Goal: Communication & Community: Ask a question

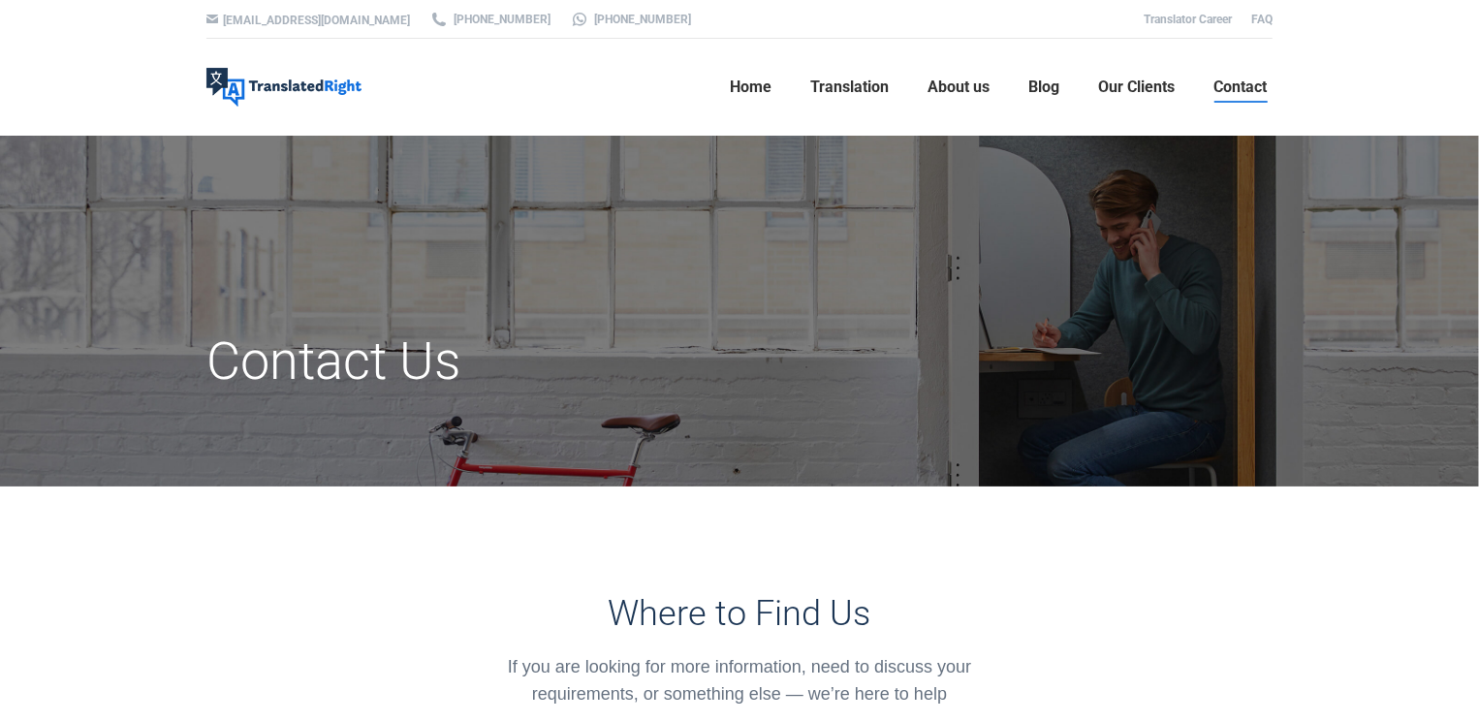
click at [508, 564] on div "Where to Find Us If you are looking for more information, need to discuss your …" at bounding box center [739, 612] width 1095 height 250
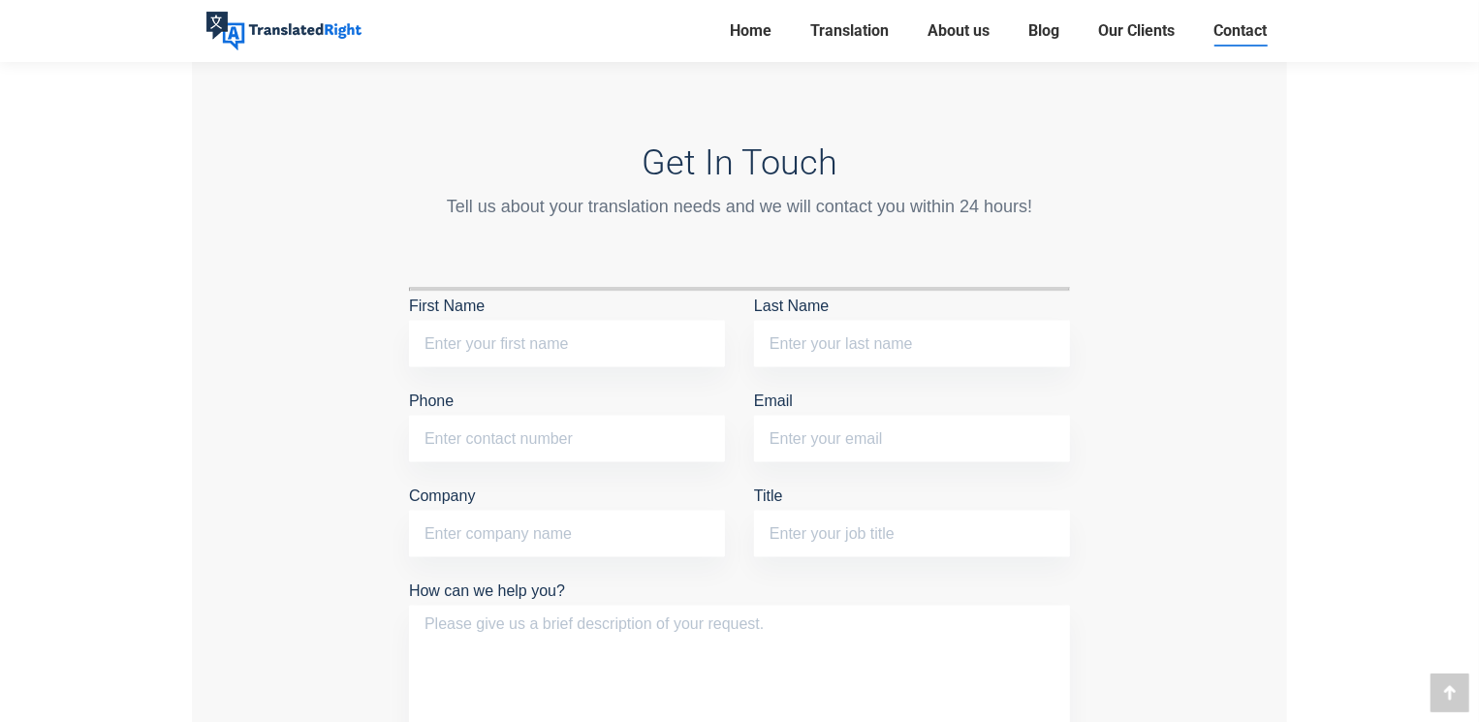
scroll to position [1550, 0]
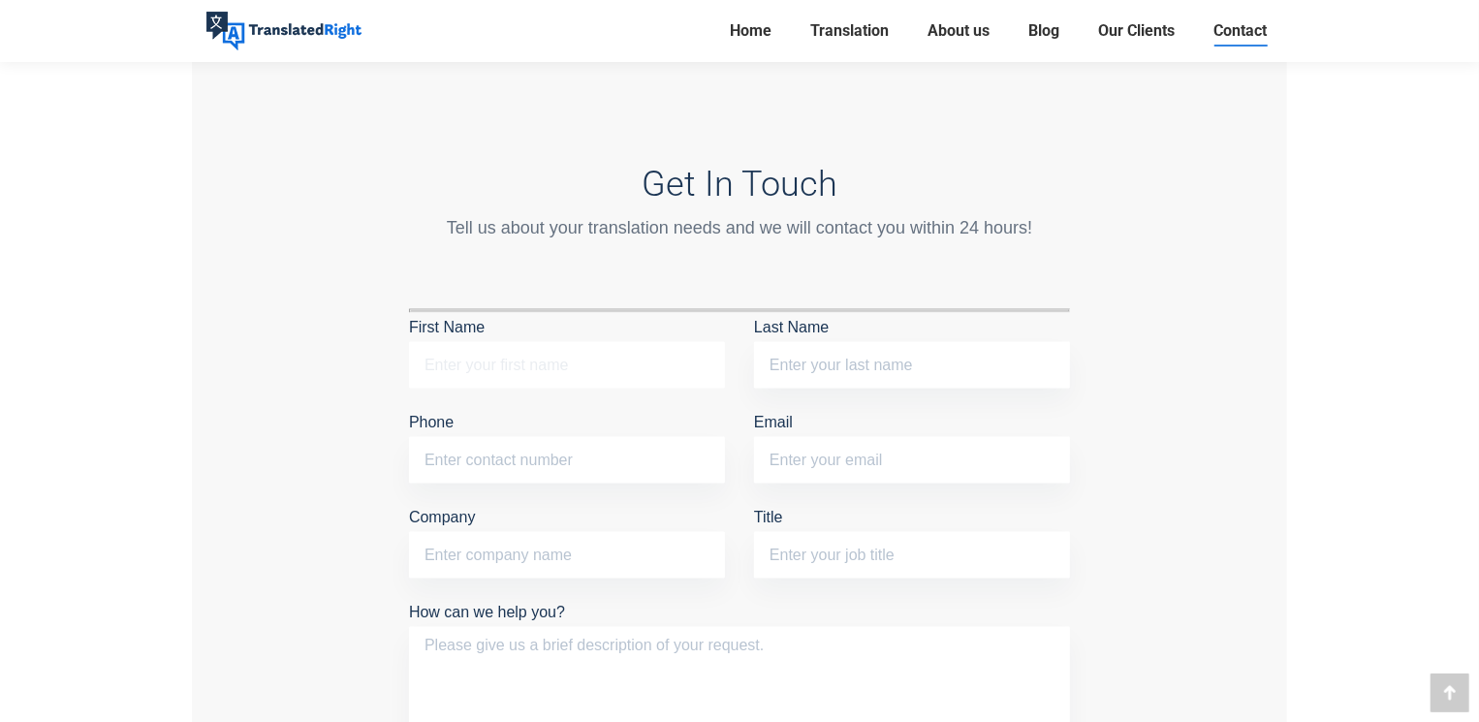
click at [530, 371] on input "First Name" at bounding box center [567, 365] width 316 height 47
type input "[PERSON_NAME]"
type input "18279543186"
type input "[EMAIL_ADDRESS][DOMAIN_NAME]"
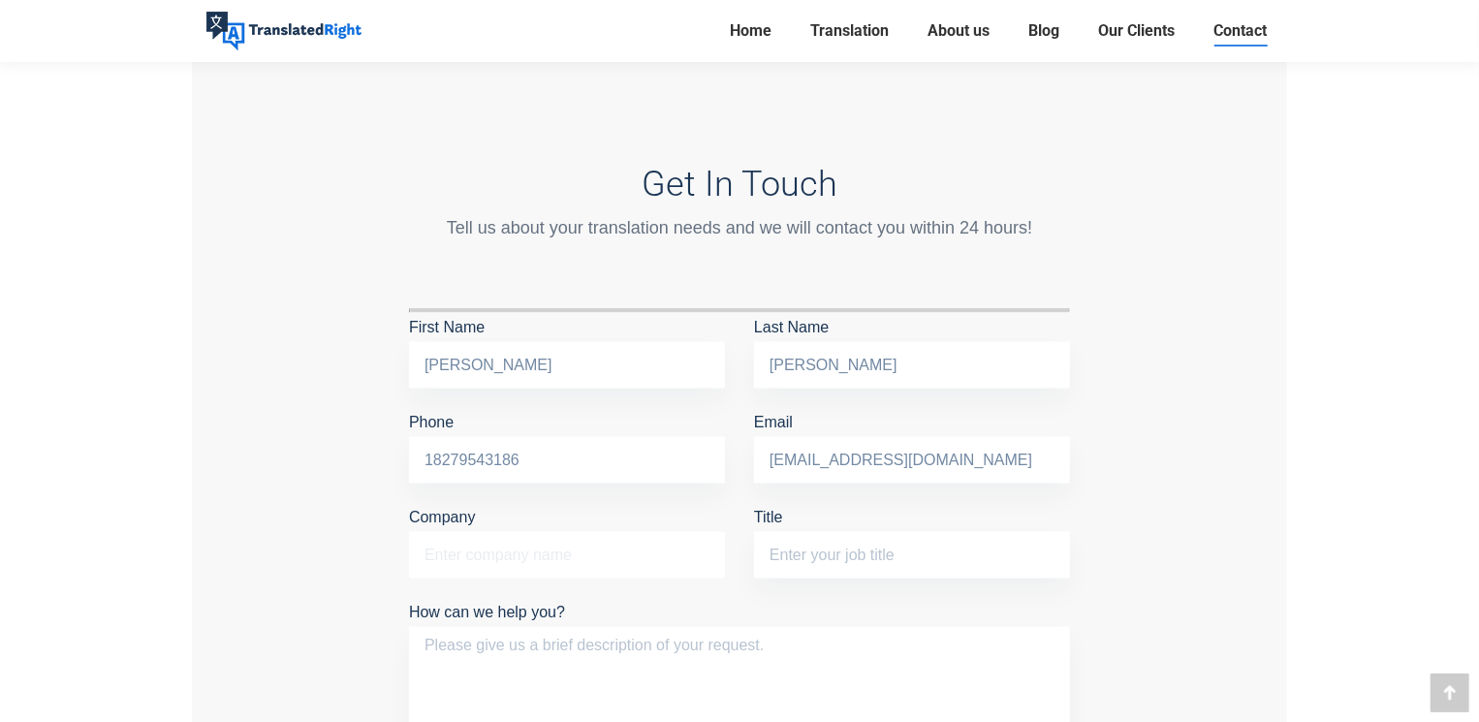
type input "Freelance"
click at [426, 466] on input "18279543186" at bounding box center [567, 460] width 316 height 47
type input "[PHONE_NUMBER]"
click at [866, 555] on input "Title" at bounding box center [912, 555] width 316 height 47
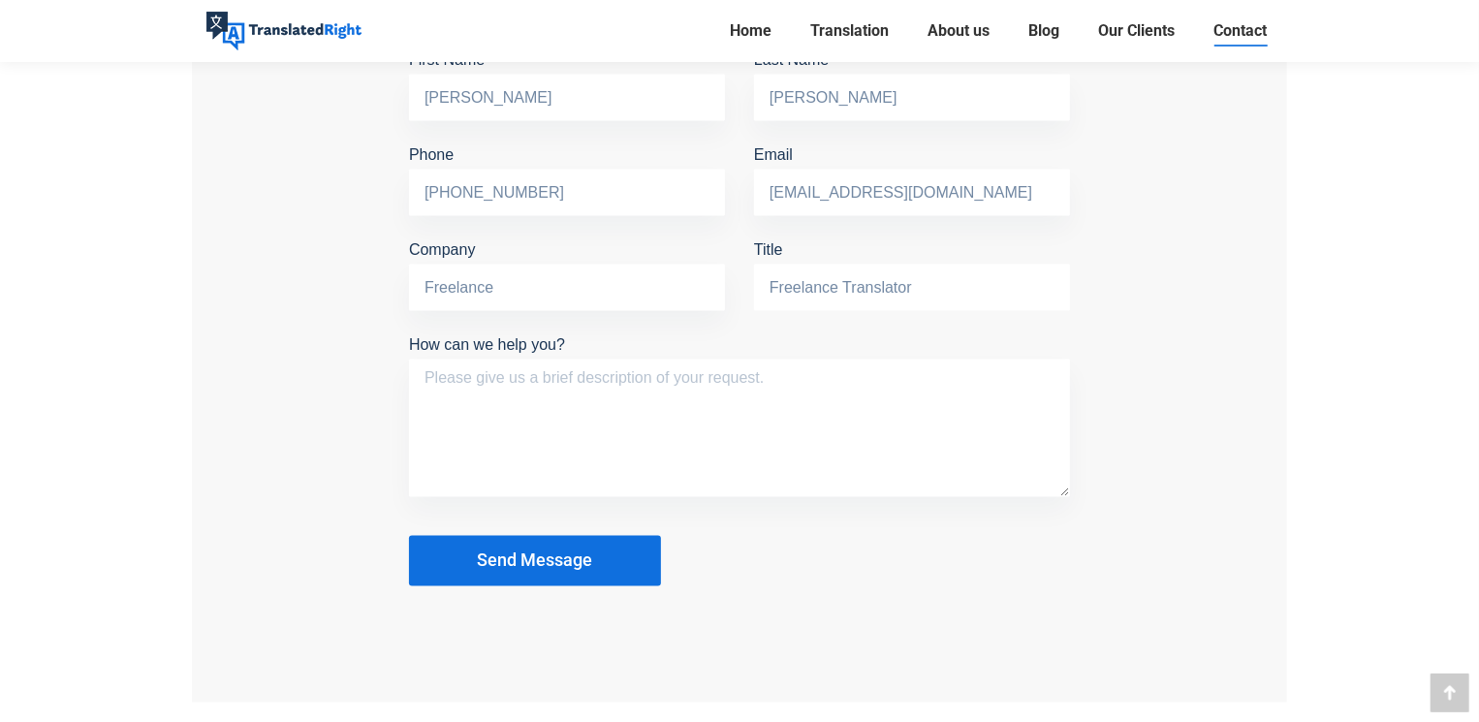
scroll to position [1841, 0]
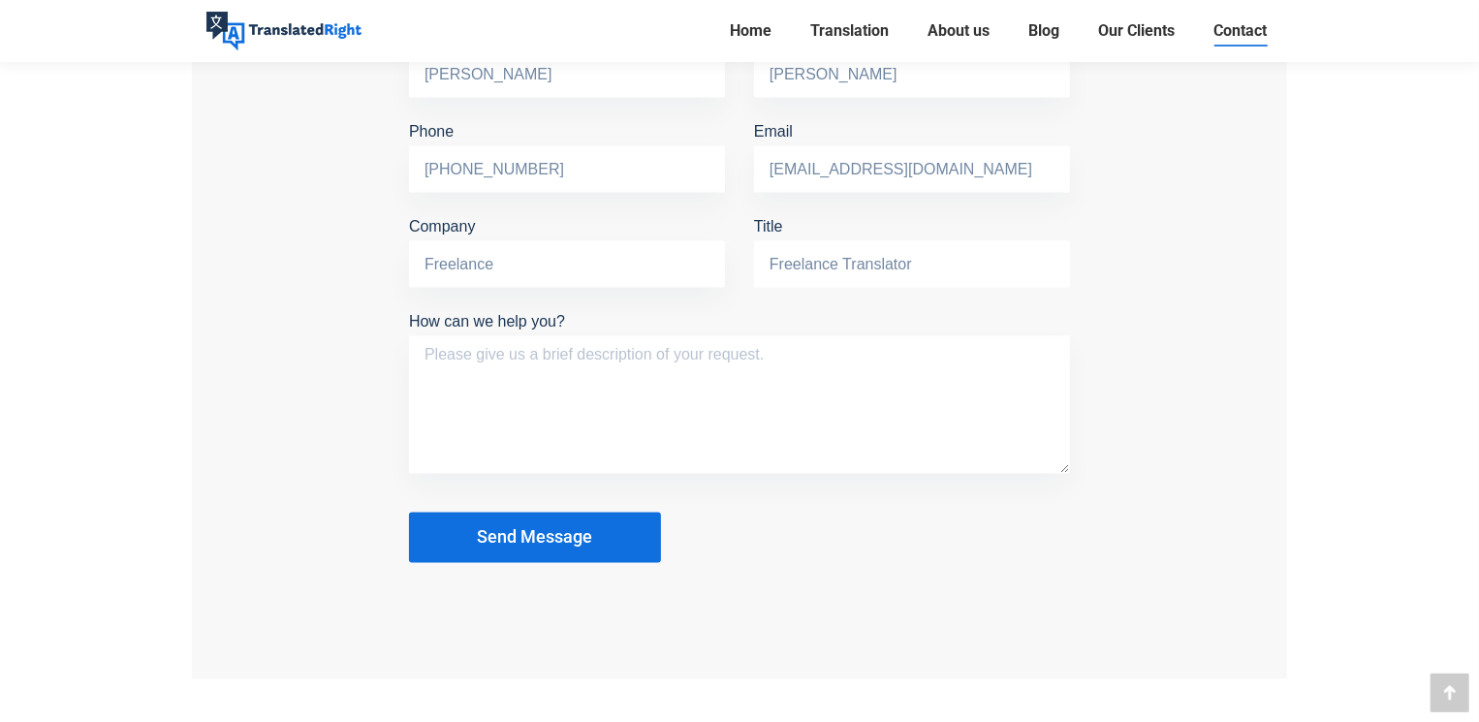
type input "Freelance Translator"
click at [598, 357] on textarea "How can we help you?" at bounding box center [739, 405] width 661 height 138
paste textarea "Lore Ips do Sitam, C adip eli sed doeiu temp. I ut l etdolorem Aliquae ad Minim…"
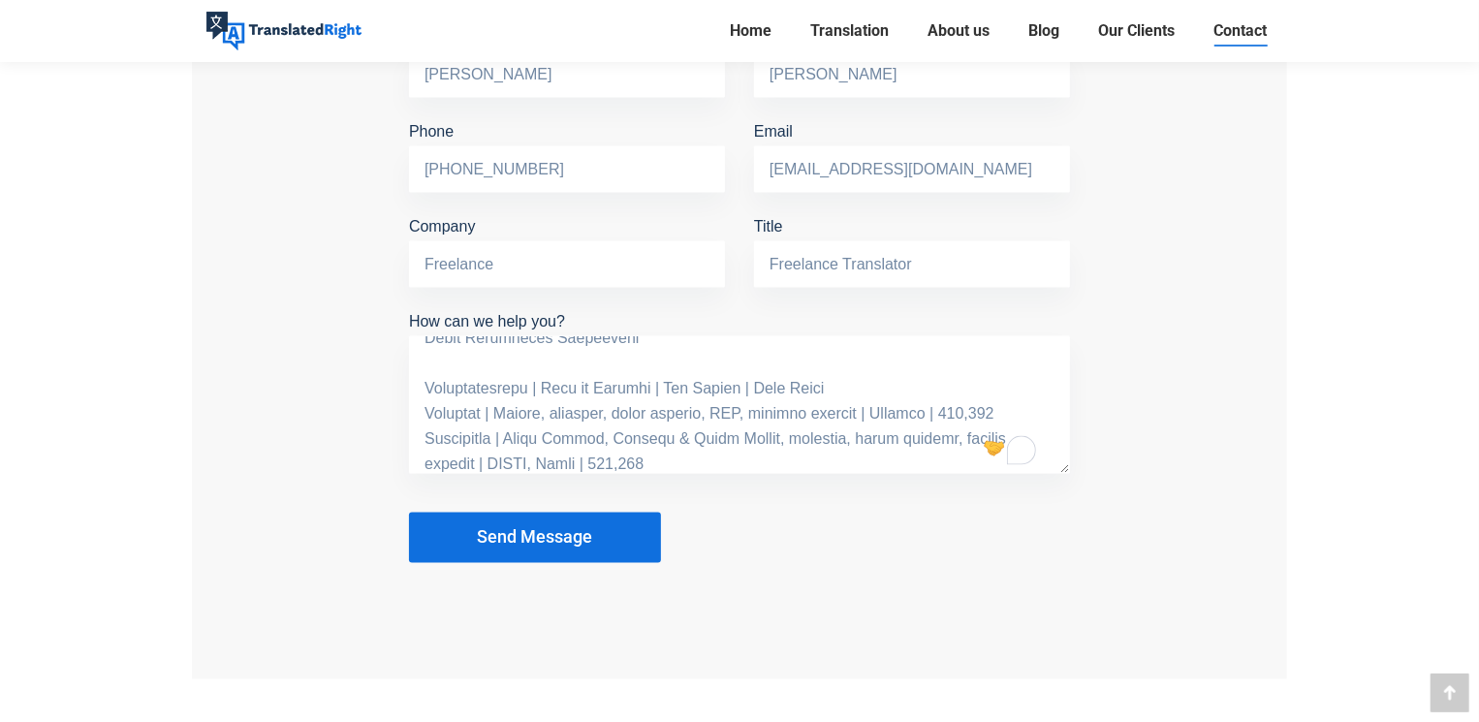
type textarea "Lore Ips do Sitam, C adip eli sed doeiu temp. I ut l etdolorem Aliquae ad Minim…"
click at [621, 428] on textarea "How can we help you?" at bounding box center [739, 405] width 661 height 138
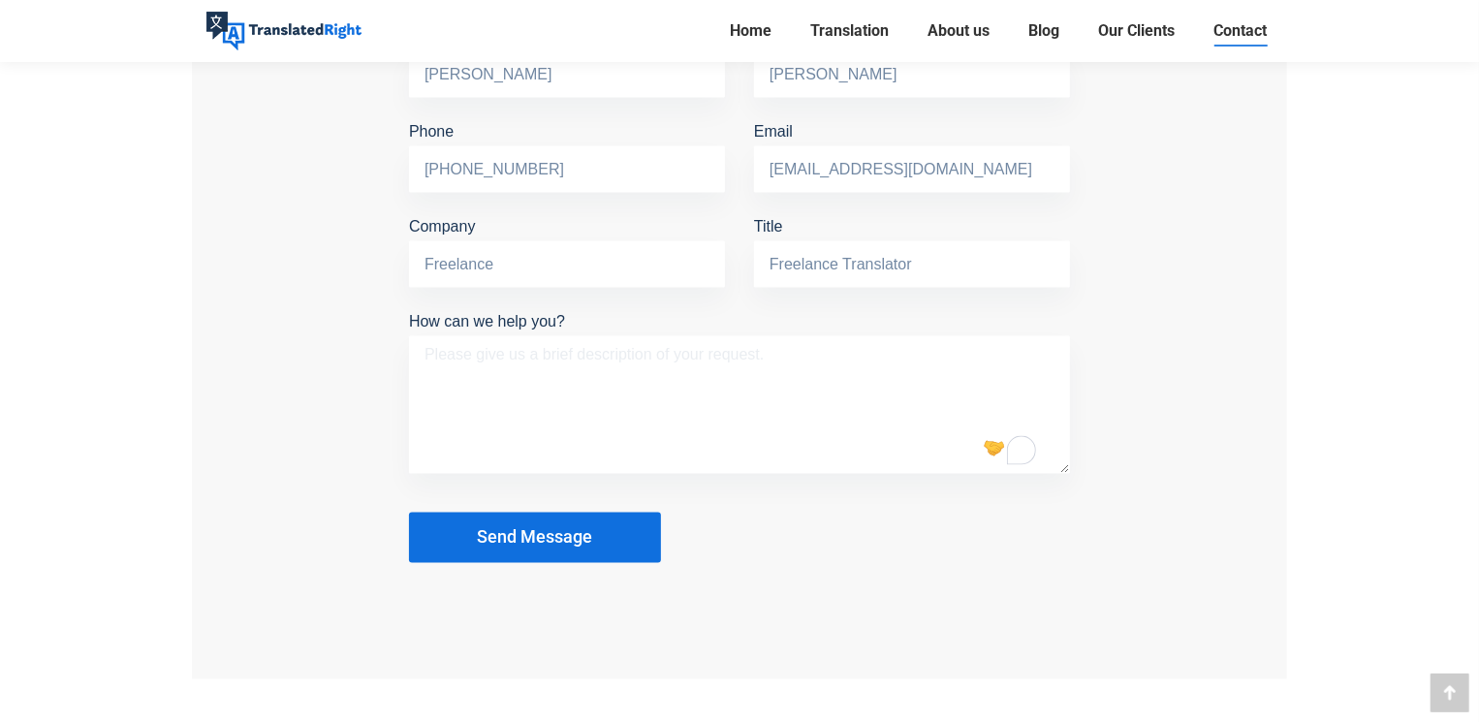
scroll to position [0, 0]
paste textarea "Lore Ips do Sitam, C adip eli sed doeiu temp. I ut l etdolorem Aliquae ad Minim…"
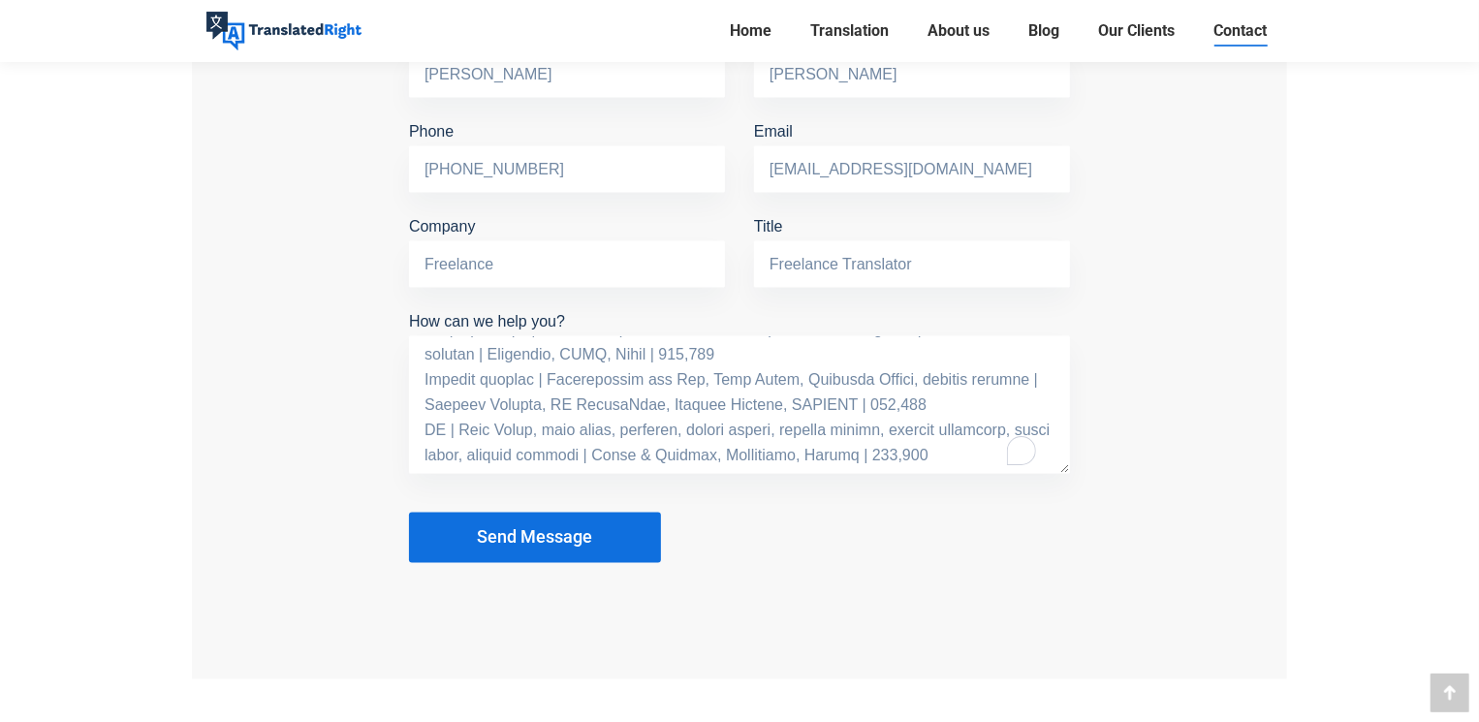
scroll to position [983, 0]
type textarea "Lore Ips do Sitam, C adip eli sed doeiu temp. I ut l etdolorem Aliquae ad Minim…"
click at [603, 545] on button "Send Message" at bounding box center [535, 538] width 252 height 50
